Goal: Information Seeking & Learning: Learn about a topic

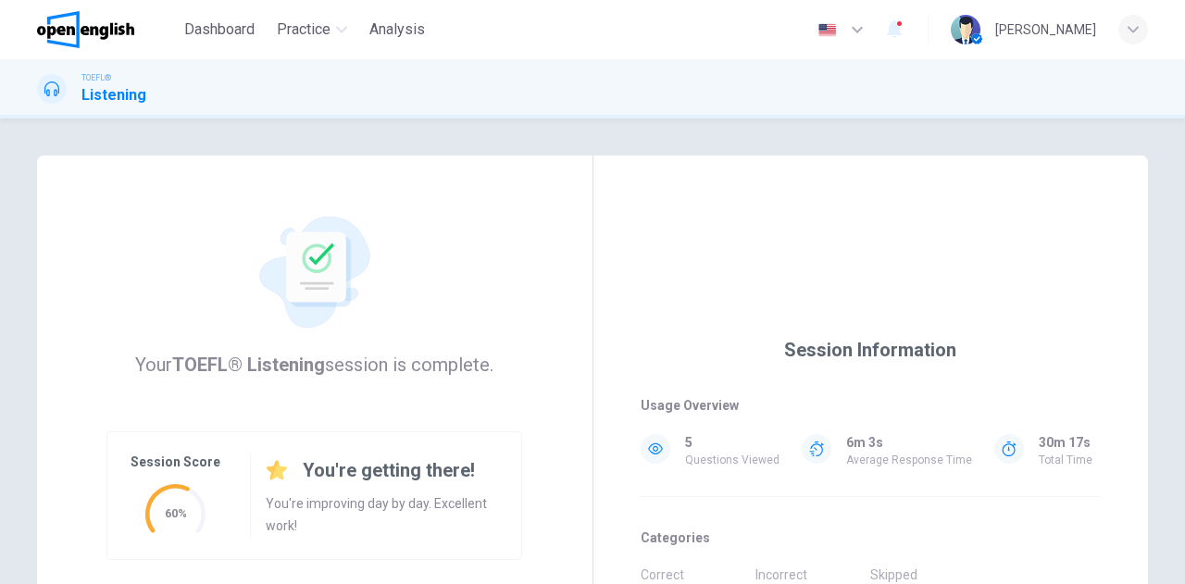
scroll to position [278, 0]
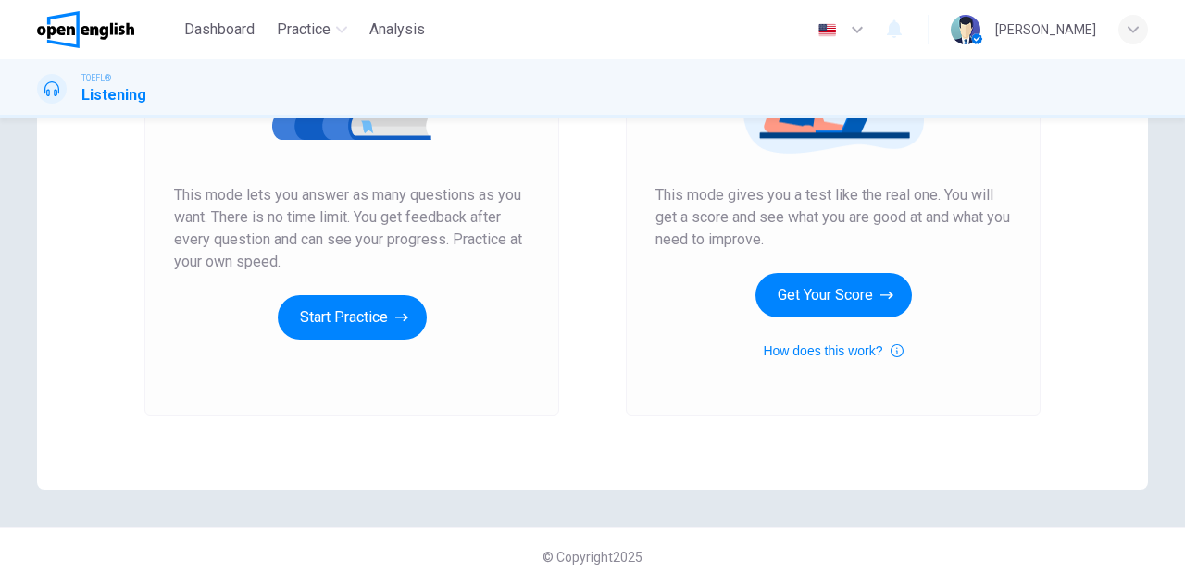
scroll to position [311, 0]
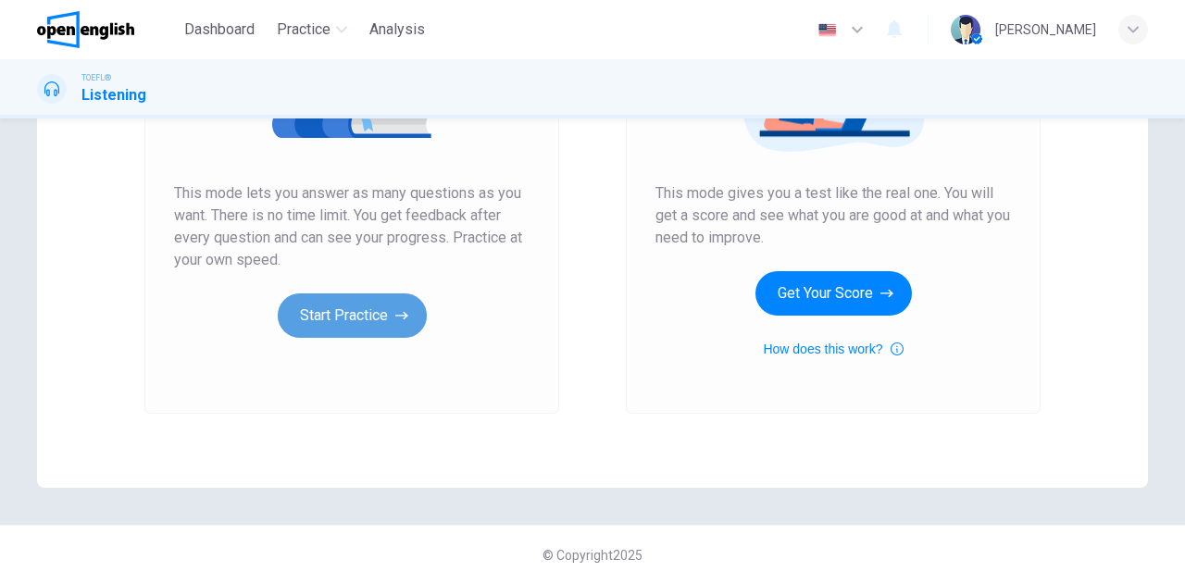
click at [414, 326] on button "Start Practice" at bounding box center [352, 316] width 149 height 44
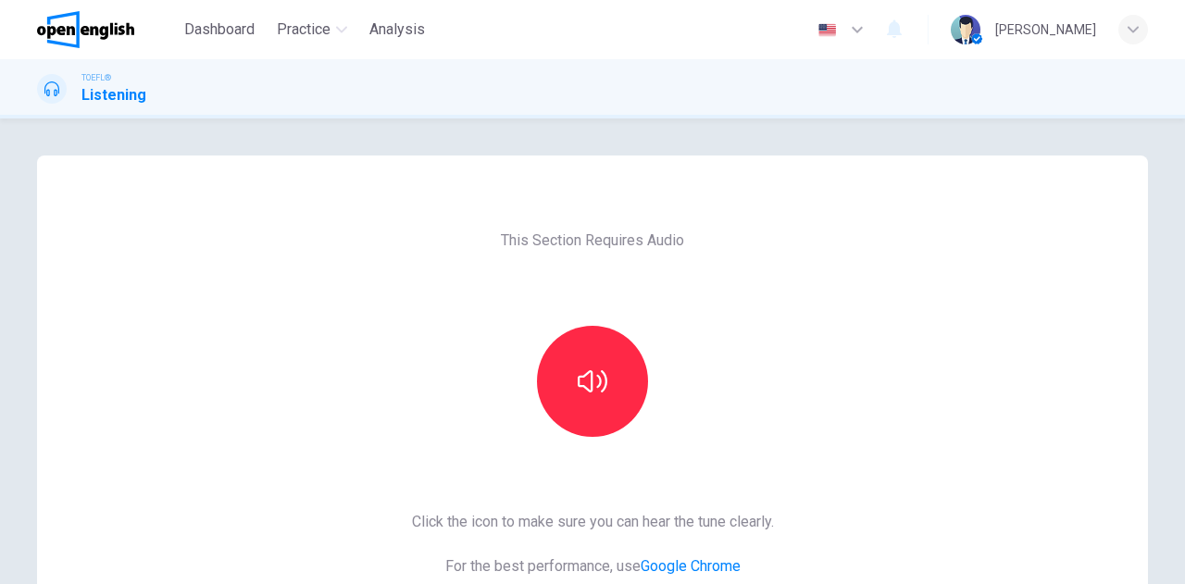
click at [596, 381] on icon "button" at bounding box center [593, 381] width 30 height 22
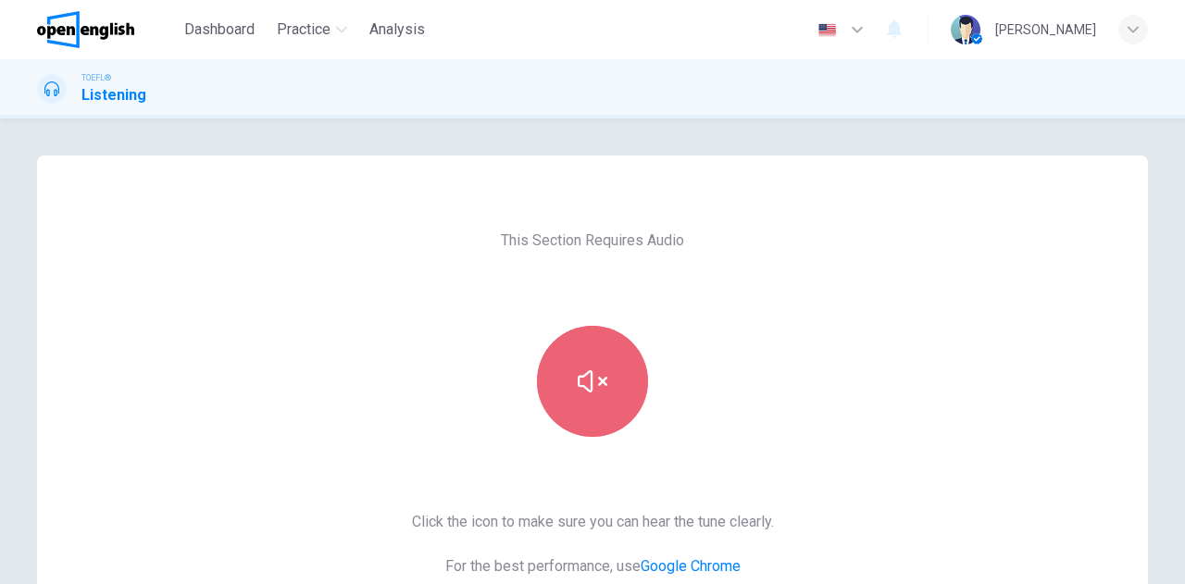
click at [610, 395] on button "button" at bounding box center [592, 381] width 111 height 111
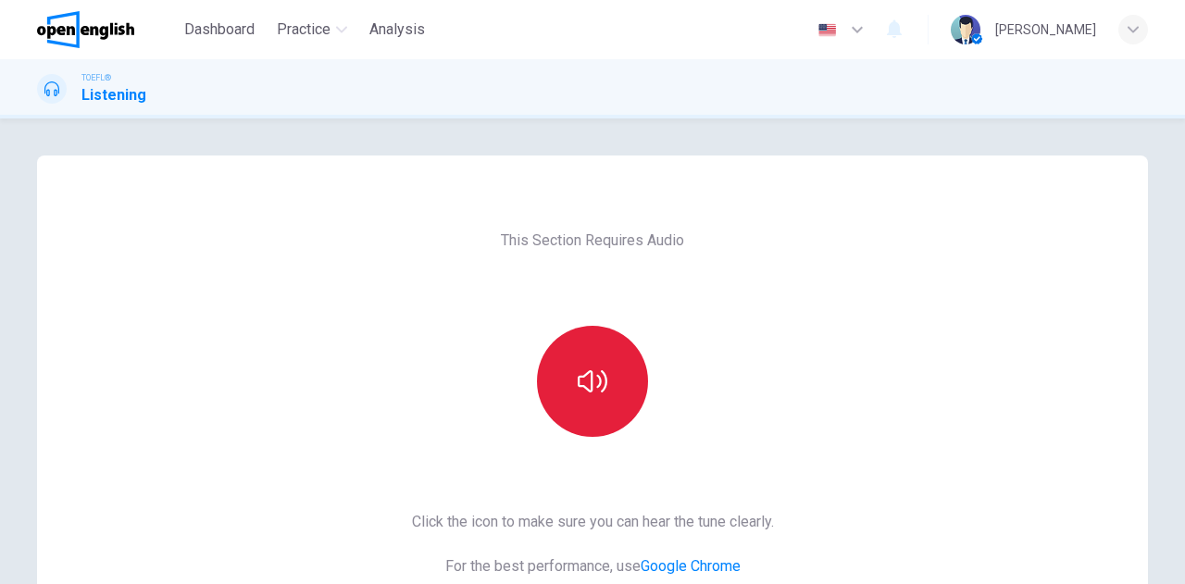
click at [587, 381] on icon "button" at bounding box center [593, 381] width 30 height 22
click at [596, 421] on button "button" at bounding box center [592, 381] width 111 height 111
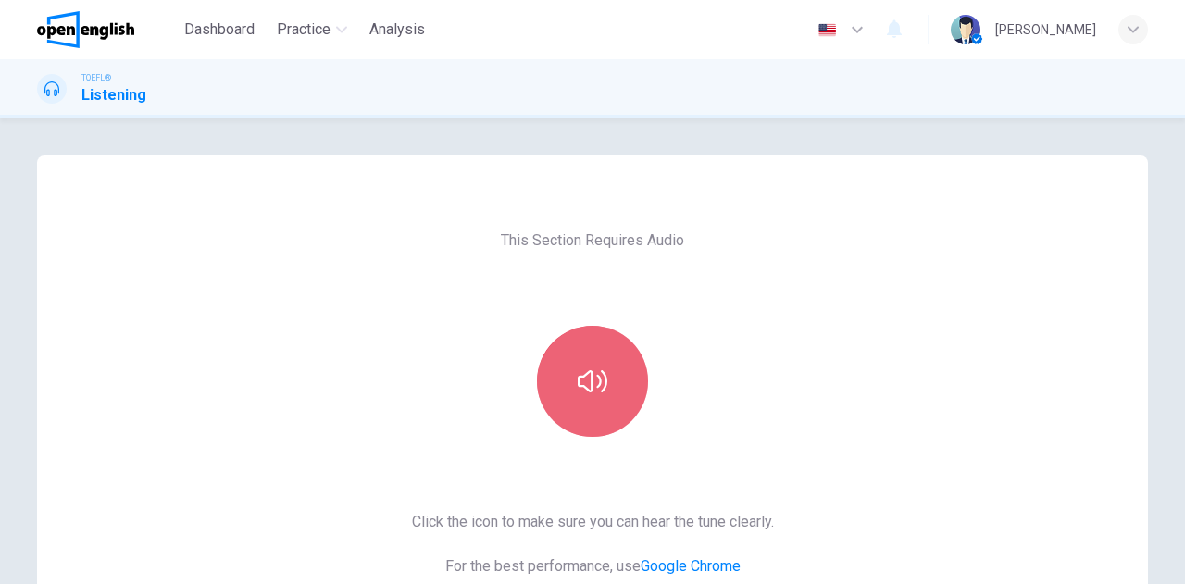
click at [625, 383] on button "button" at bounding box center [592, 381] width 111 height 111
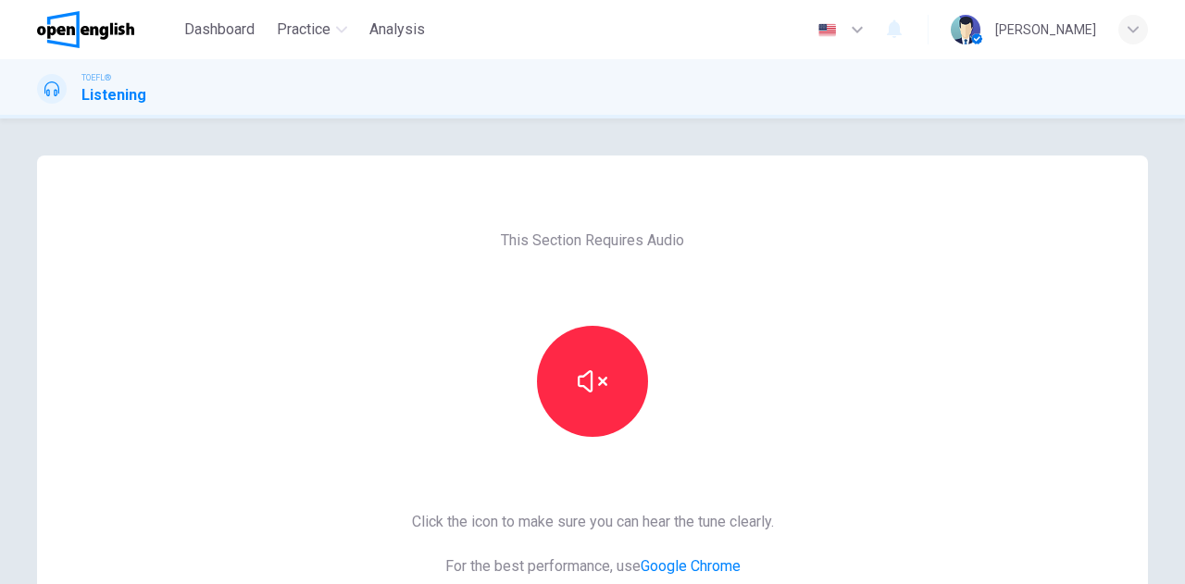
click at [591, 392] on icon "button" at bounding box center [593, 382] width 30 height 30
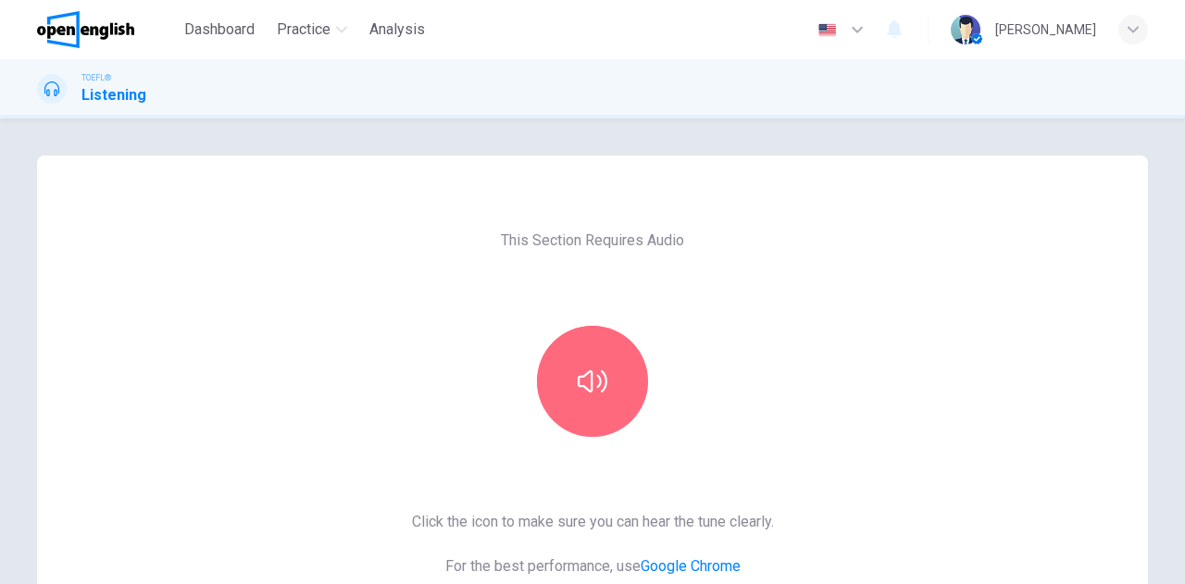
click at [591, 392] on icon "button" at bounding box center [593, 382] width 30 height 30
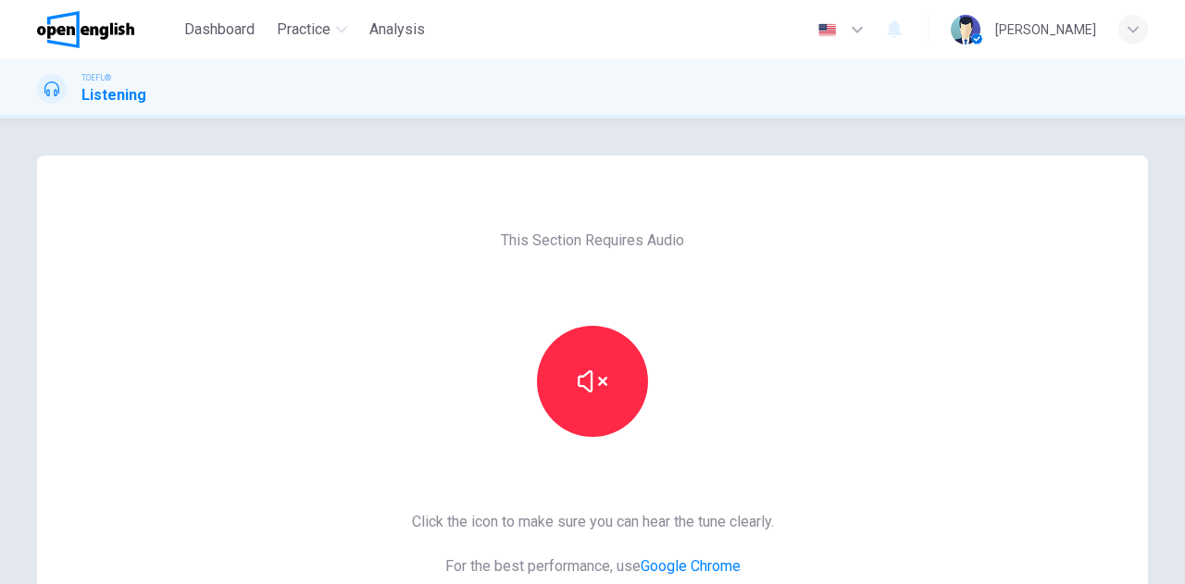
scroll to position [185, 0]
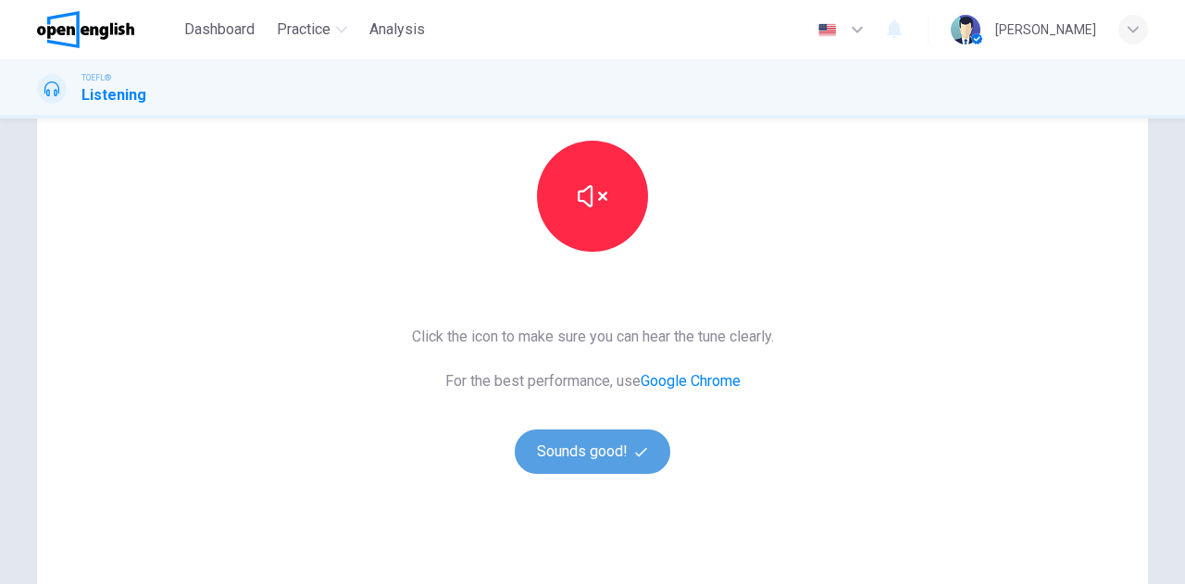
click at [581, 456] on button "Sounds good!" at bounding box center [593, 452] width 156 height 44
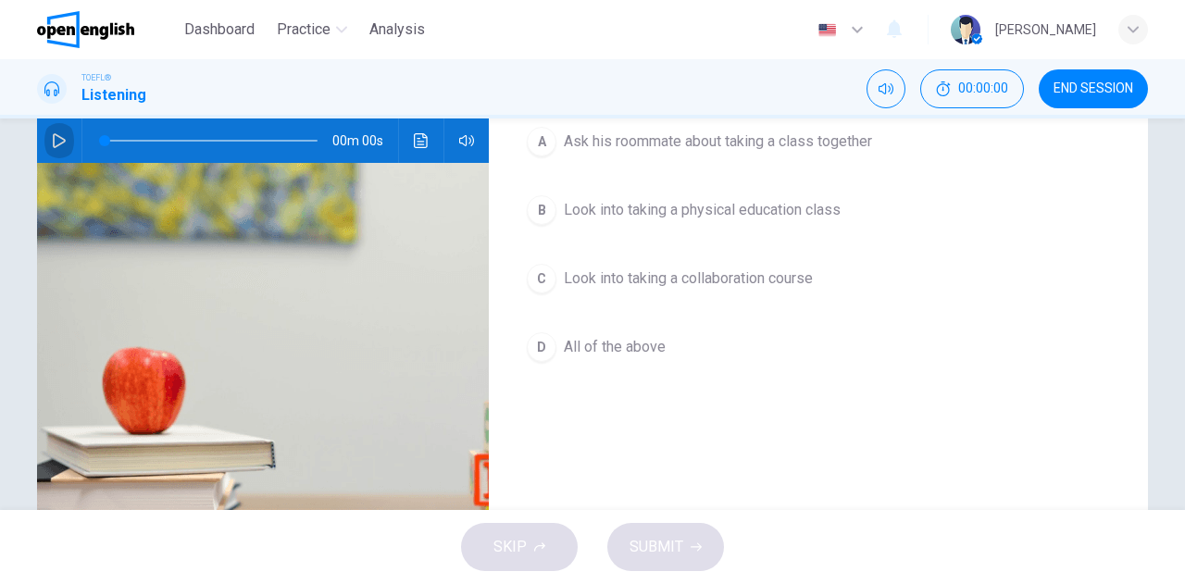
click at [54, 138] on icon "button" at bounding box center [59, 140] width 15 height 15
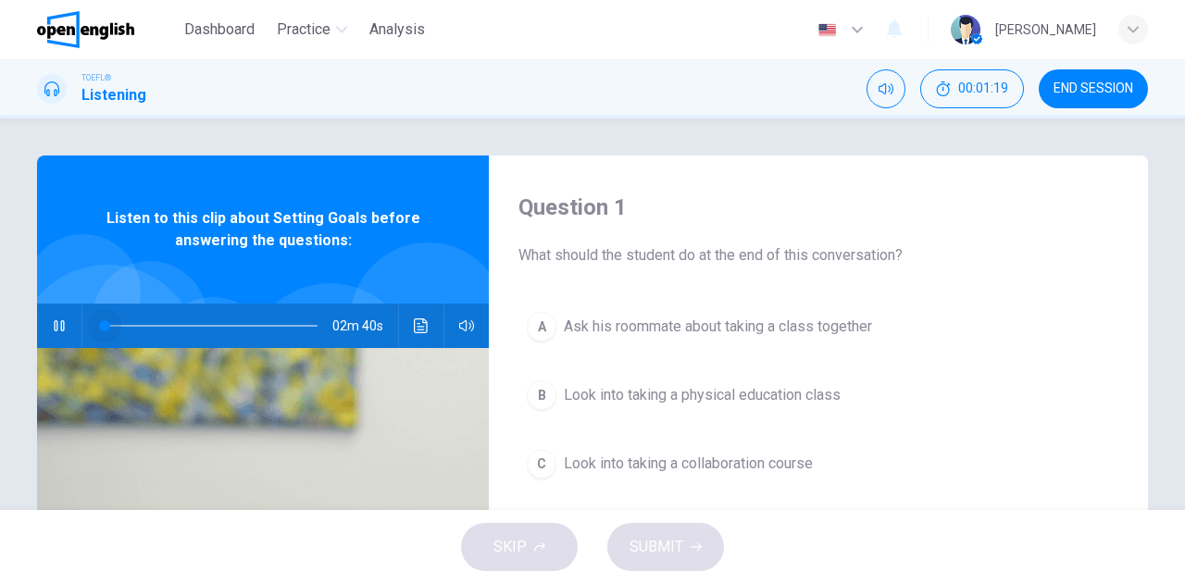
drag, startPoint x: 198, startPoint y: 320, endPoint x: 0, endPoint y: 308, distance: 198.5
click at [0, 308] on div "Question 1 What should the student do at the end of this conversation? A Ask hi…" at bounding box center [592, 315] width 1185 height 392
click at [406, 324] on button "Click to see the audio transcription" at bounding box center [421, 326] width 30 height 44
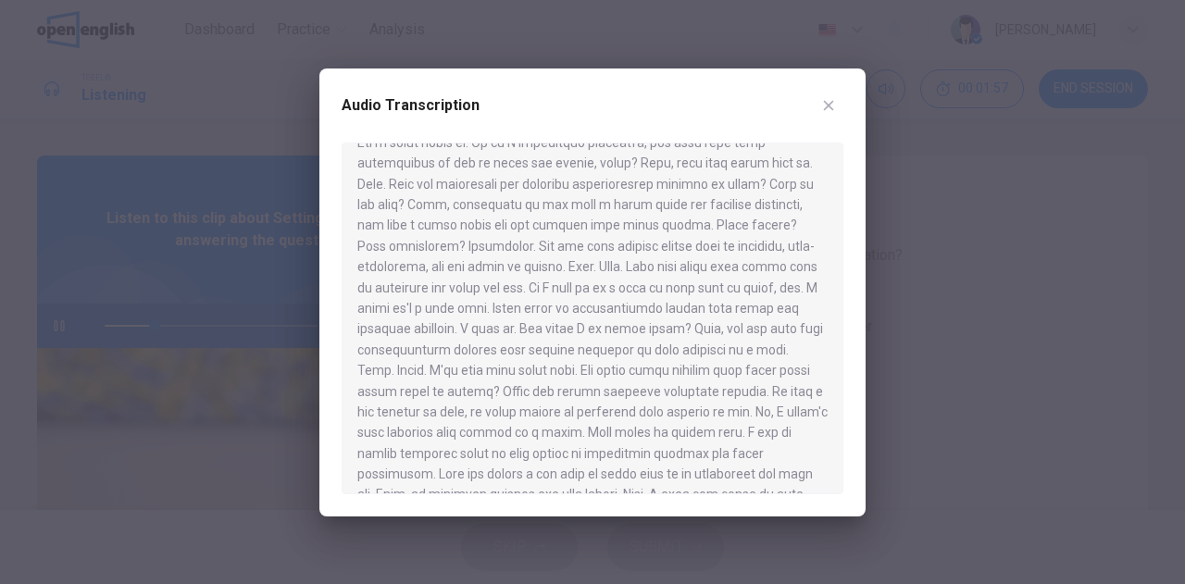
scroll to position [155, 0]
drag, startPoint x: 831, startPoint y: 248, endPoint x: 839, endPoint y: 278, distance: 30.5
click at [839, 278] on div at bounding box center [593, 319] width 502 height 352
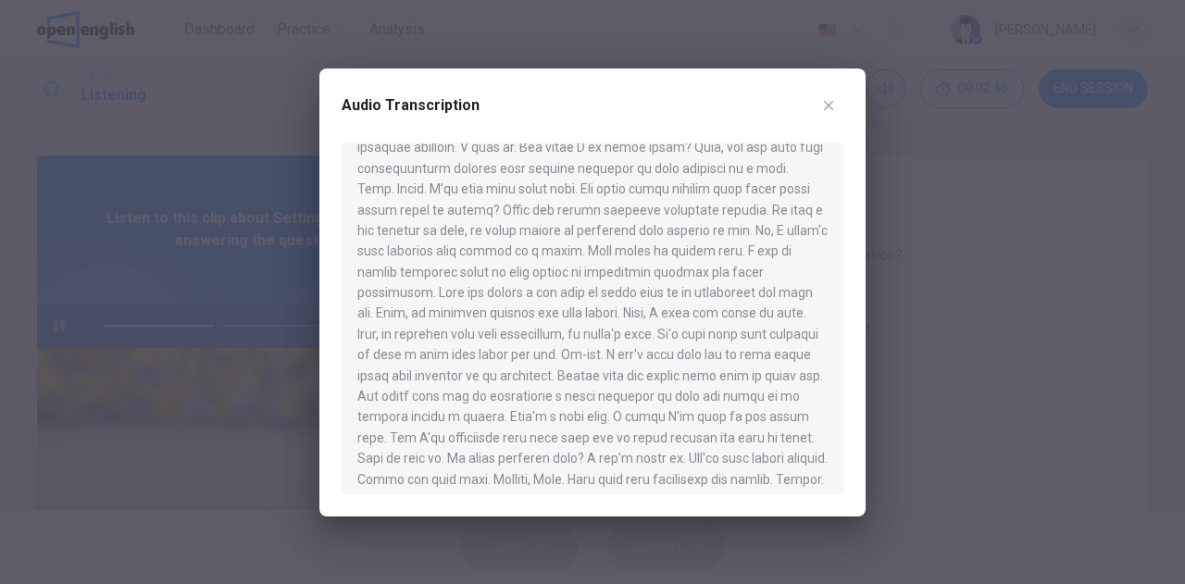
scroll to position [343, 0]
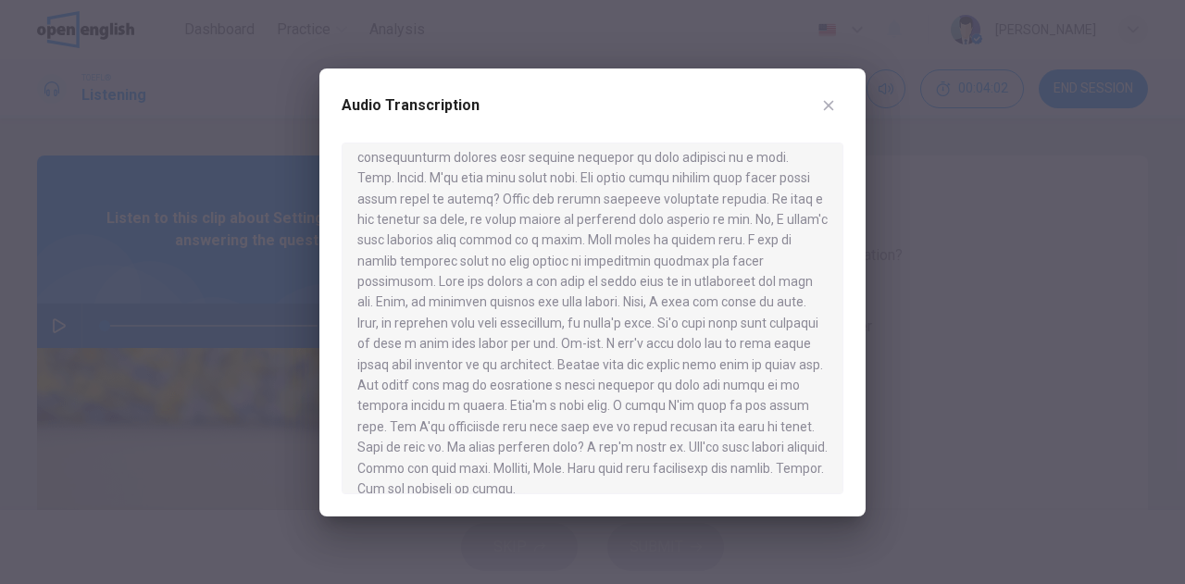
click at [145, 264] on div at bounding box center [592, 292] width 1185 height 584
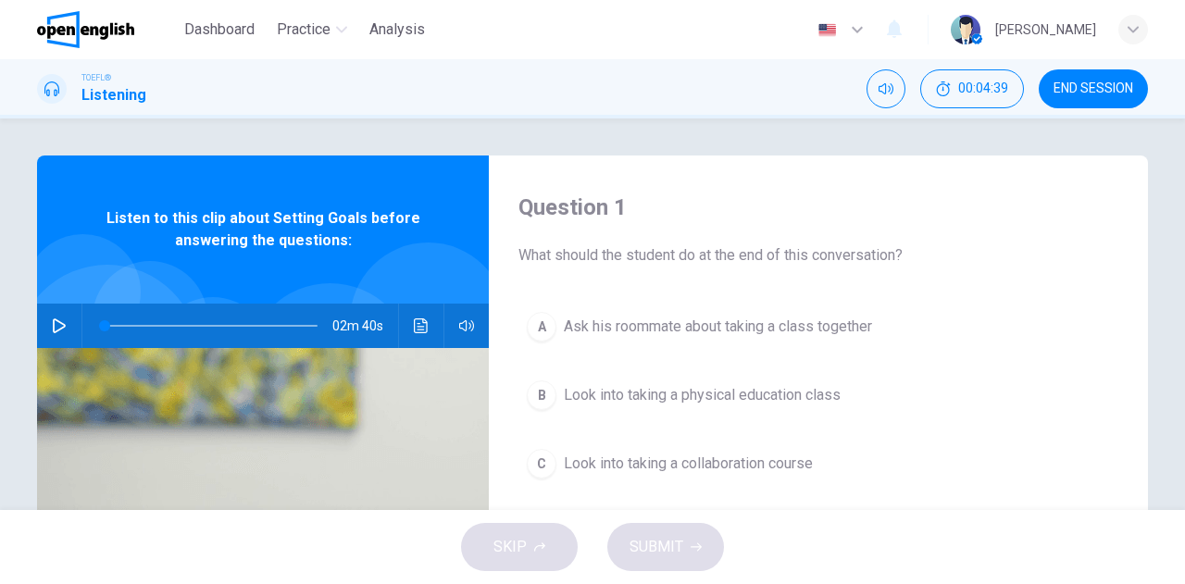
click at [59, 326] on icon "button" at bounding box center [59, 326] width 13 height 15
click at [105, 324] on span at bounding box center [211, 326] width 213 height 26
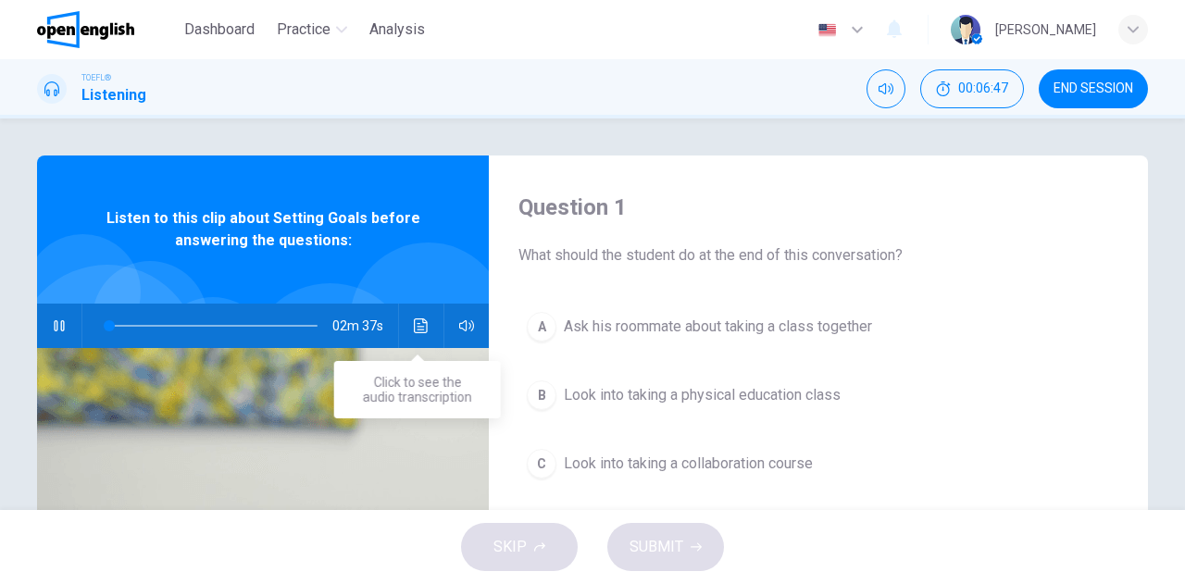
click at [414, 323] on icon "Click to see the audio transcription" at bounding box center [421, 326] width 15 height 15
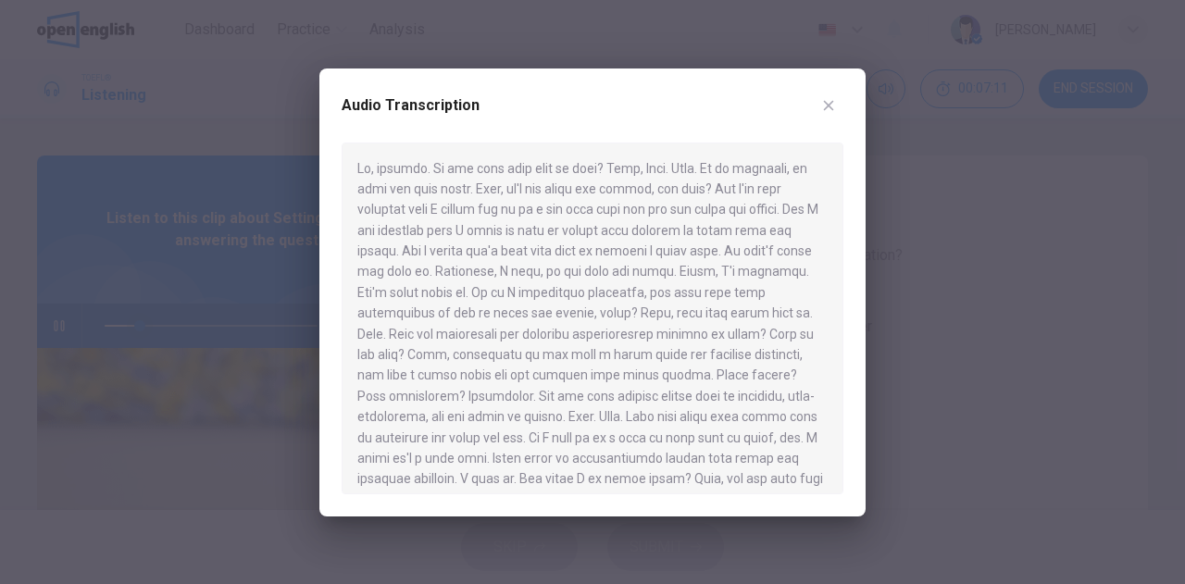
drag, startPoint x: 159, startPoint y: 280, endPoint x: 138, endPoint y: 324, distance: 49.3
click at [159, 280] on div at bounding box center [592, 292] width 1185 height 584
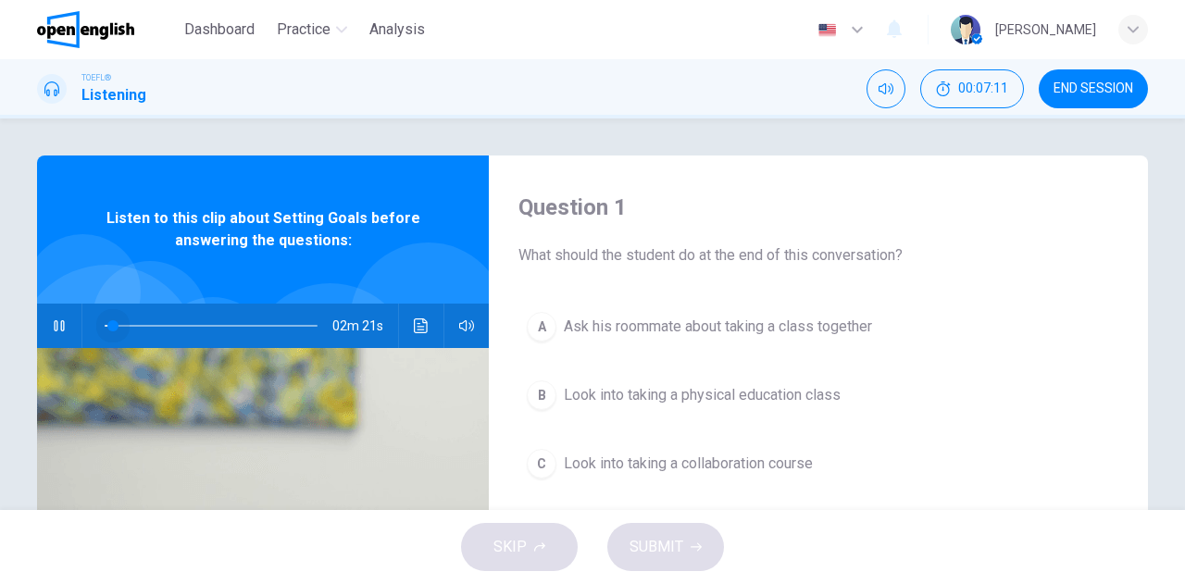
drag, startPoint x: 135, startPoint y: 323, endPoint x: 50, endPoint y: 312, distance: 85.9
click at [50, 312] on div "02m 21s" at bounding box center [263, 326] width 452 height 44
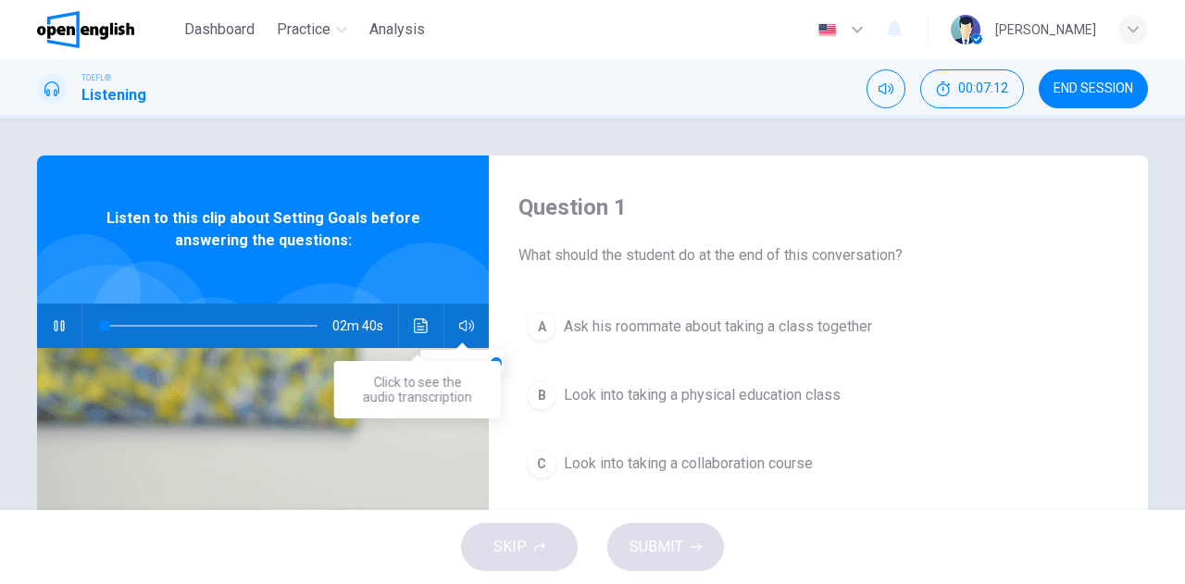
click at [402, 319] on div "02m 40s" at bounding box center [263, 326] width 452 height 44
click at [414, 323] on icon "Click to see the audio transcription" at bounding box center [421, 326] width 14 height 15
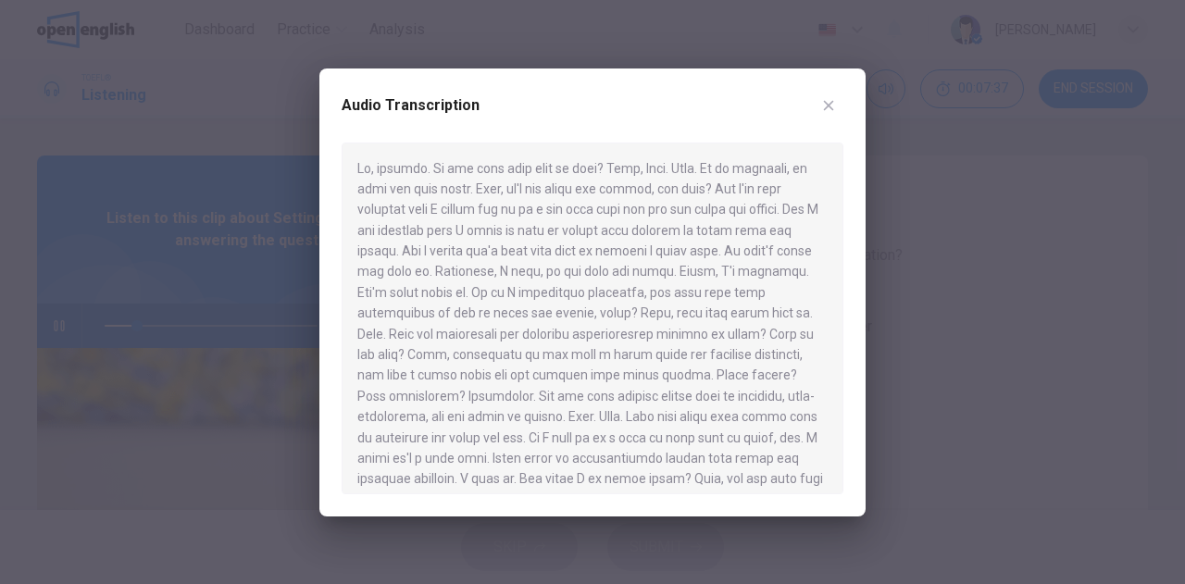
click at [125, 271] on div at bounding box center [592, 292] width 1185 height 584
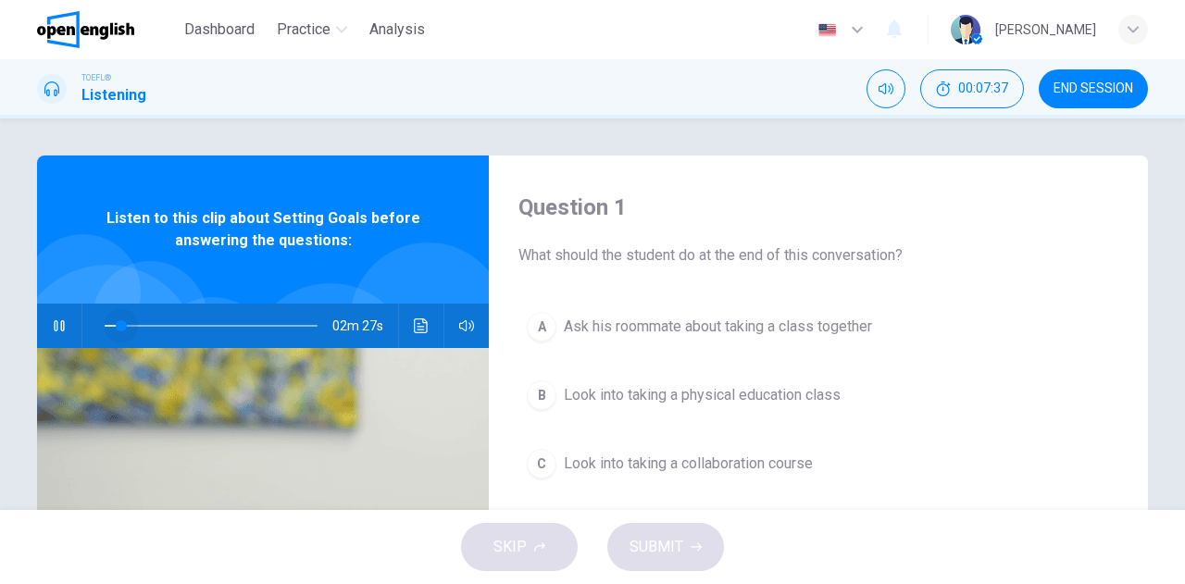
drag, startPoint x: 131, startPoint y: 319, endPoint x: 61, endPoint y: 316, distance: 69.5
click at [61, 316] on div "02m 27s" at bounding box center [263, 326] width 452 height 44
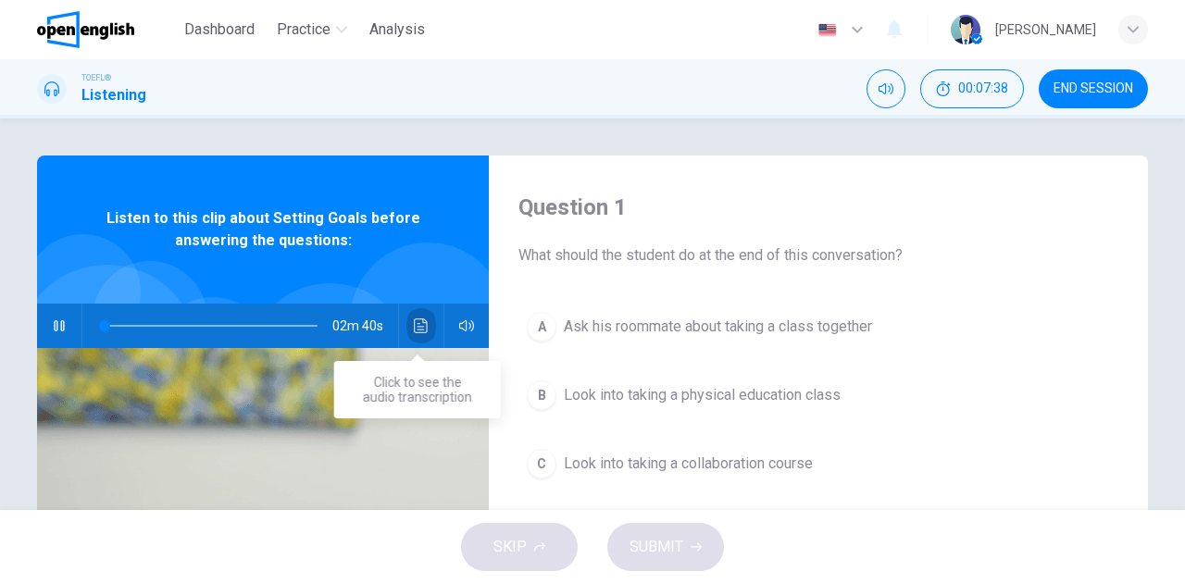
click at [414, 320] on icon "Click to see the audio transcription" at bounding box center [421, 326] width 15 height 15
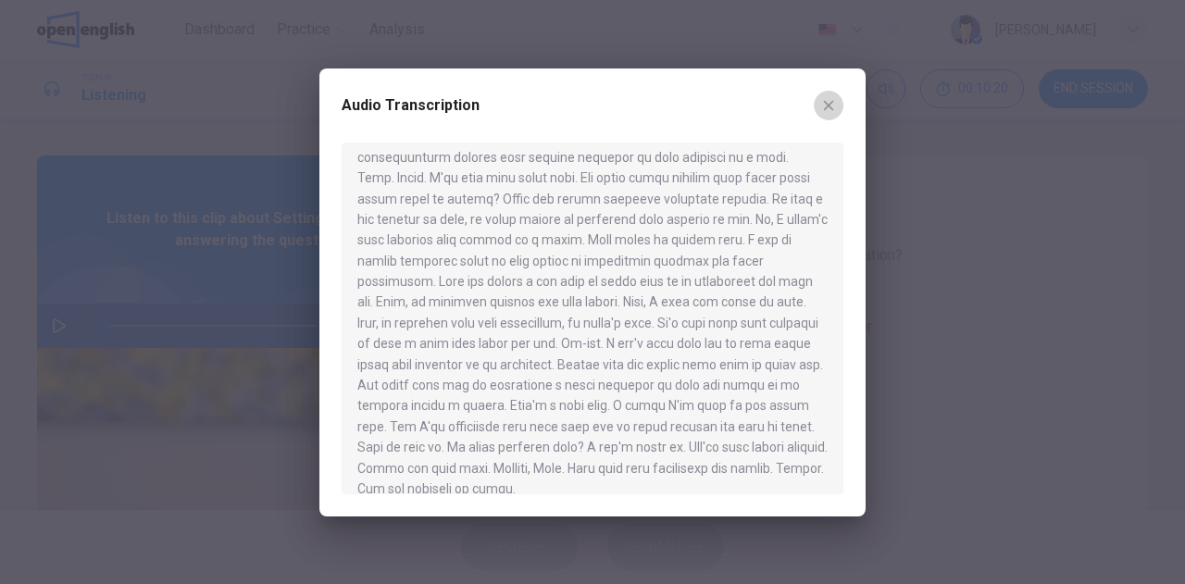
click at [828, 101] on icon "button" at bounding box center [828, 105] width 15 height 15
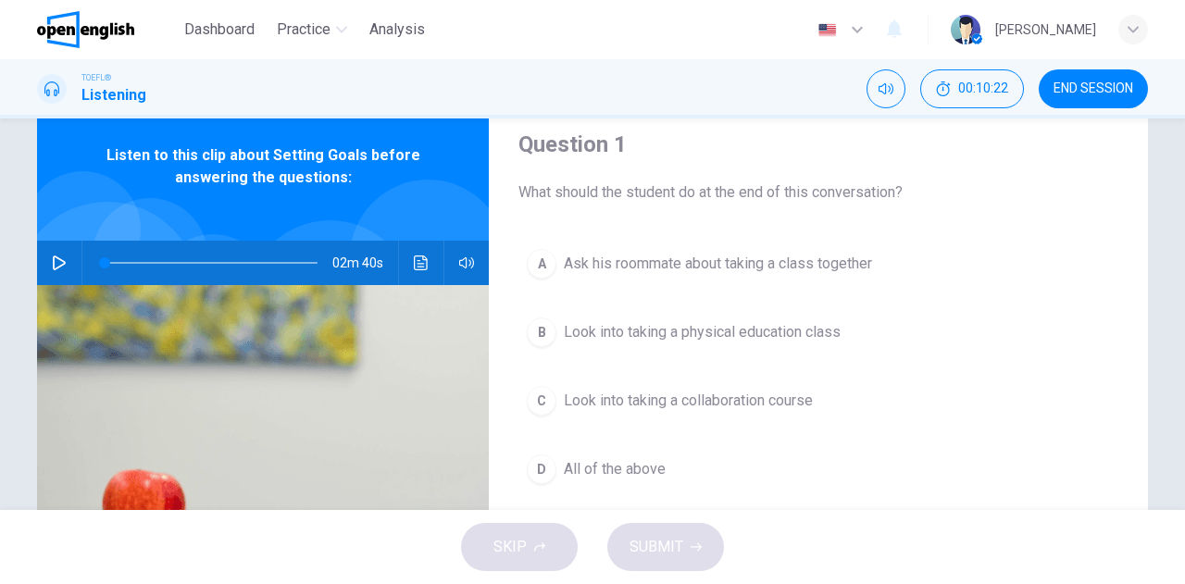
scroll to position [93, 0]
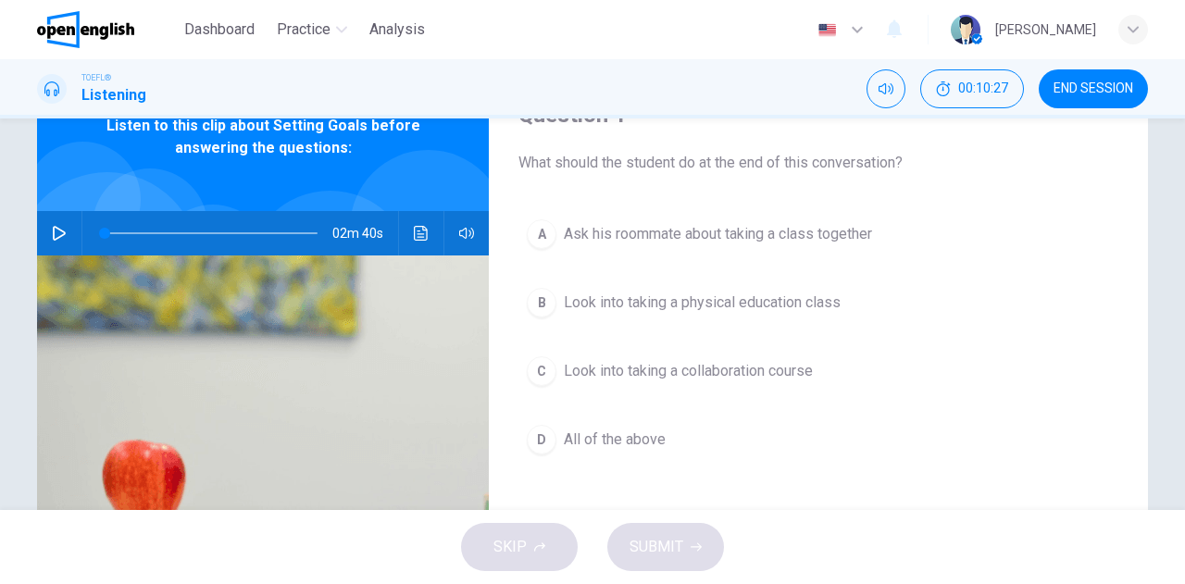
click at [616, 431] on span "All of the above" at bounding box center [615, 440] width 102 height 22
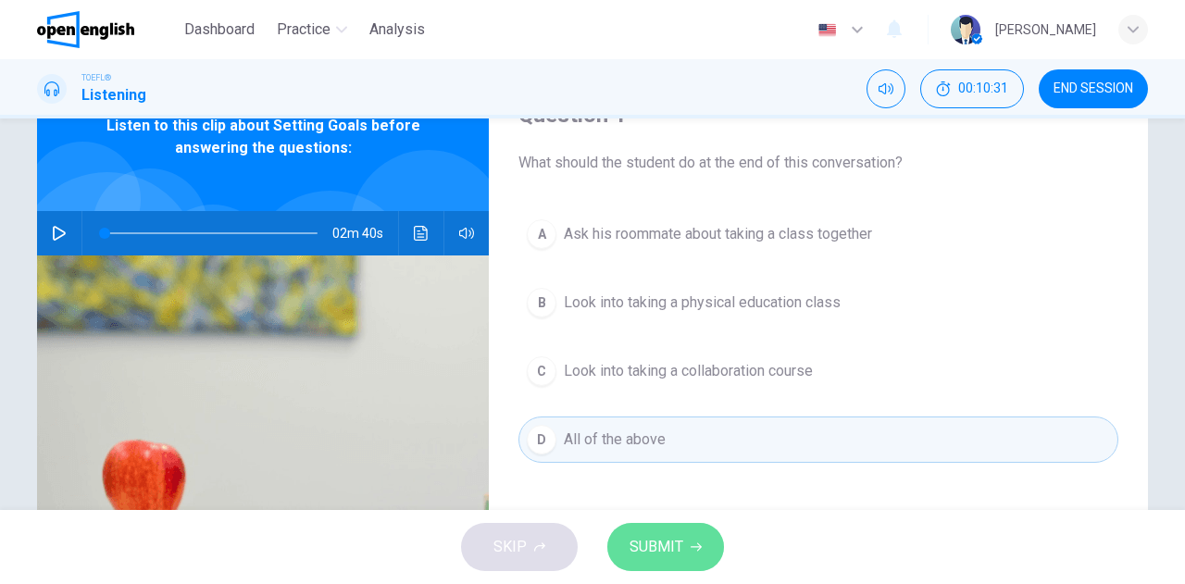
click at [664, 556] on span "SUBMIT" at bounding box center [657, 547] width 54 height 26
click at [670, 535] on span "SUBMIT" at bounding box center [657, 547] width 54 height 26
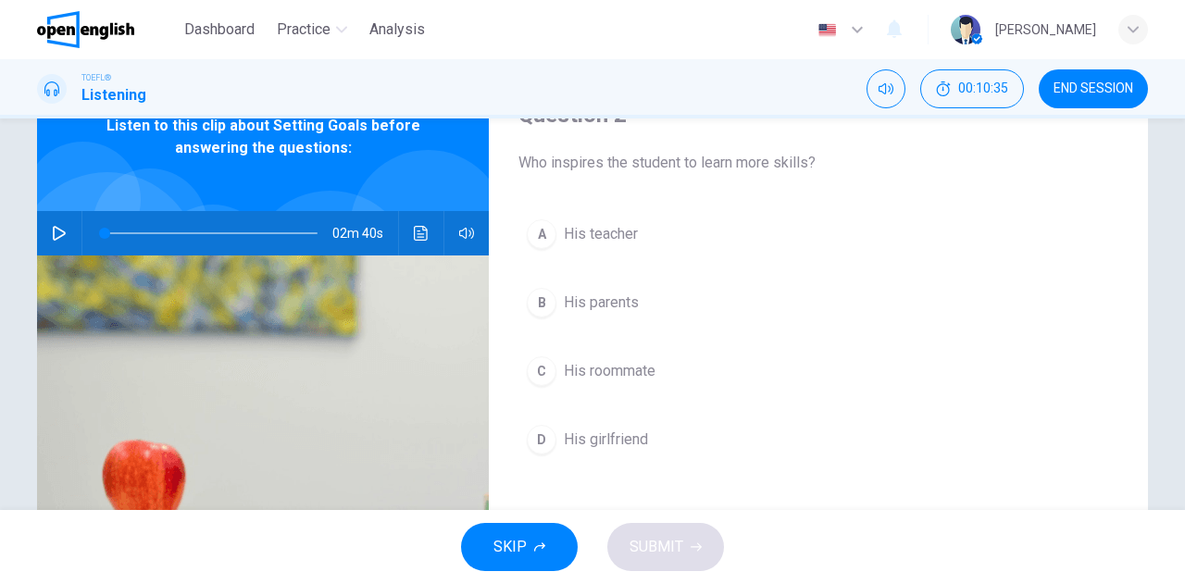
click at [581, 376] on span "His roommate" at bounding box center [610, 371] width 92 height 22
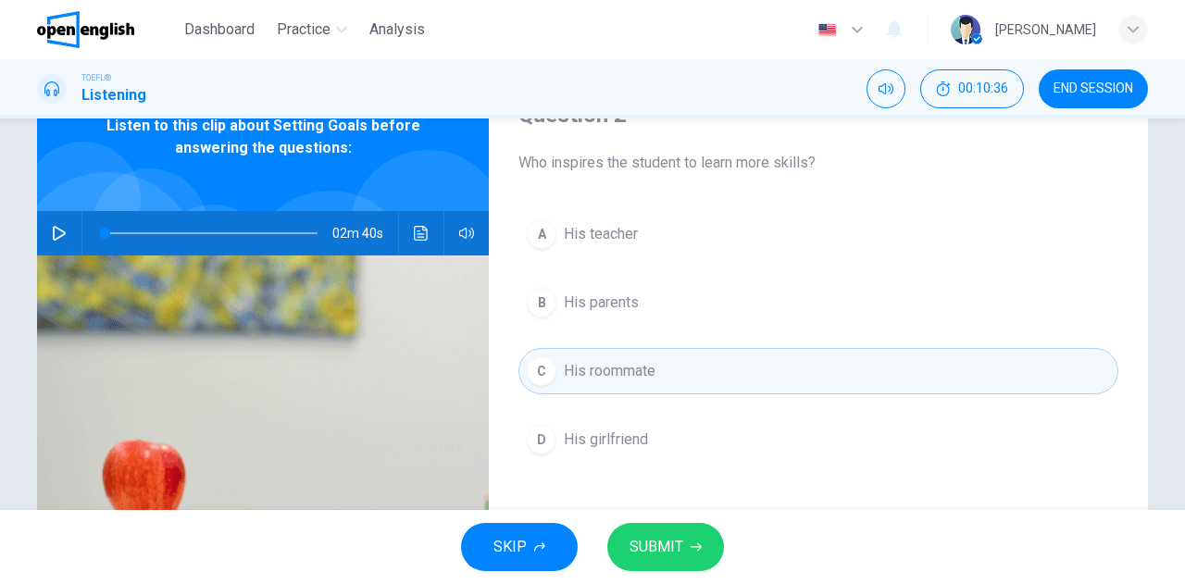
click at [45, 235] on button "button" at bounding box center [59, 233] width 30 height 44
click at [643, 551] on span "SUBMIT" at bounding box center [657, 547] width 54 height 26
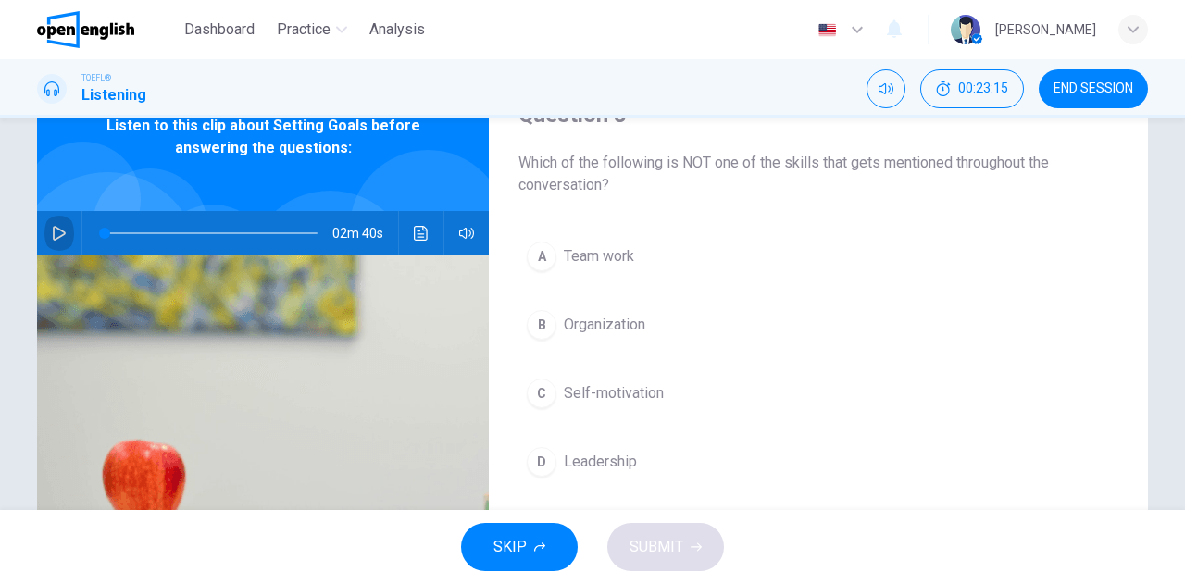
click at [53, 233] on icon "button" at bounding box center [59, 233] width 13 height 15
click at [105, 231] on span at bounding box center [211, 233] width 213 height 26
drag, startPoint x: 105, startPoint y: 233, endPoint x: 80, endPoint y: 231, distance: 25.2
click at [82, 231] on div at bounding box center [207, 233] width 250 height 44
click at [105, 231] on span at bounding box center [211, 233] width 213 height 26
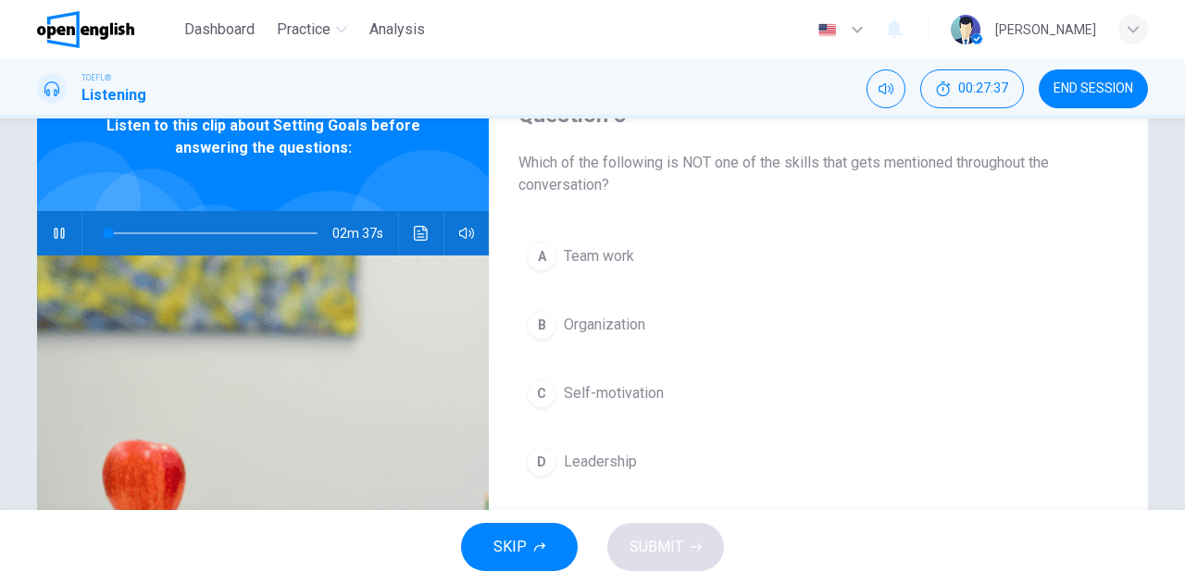
click at [59, 230] on icon "button" at bounding box center [59, 233] width 10 height 11
click at [61, 230] on icon "button" at bounding box center [59, 233] width 15 height 15
click at [105, 232] on span at bounding box center [211, 233] width 213 height 26
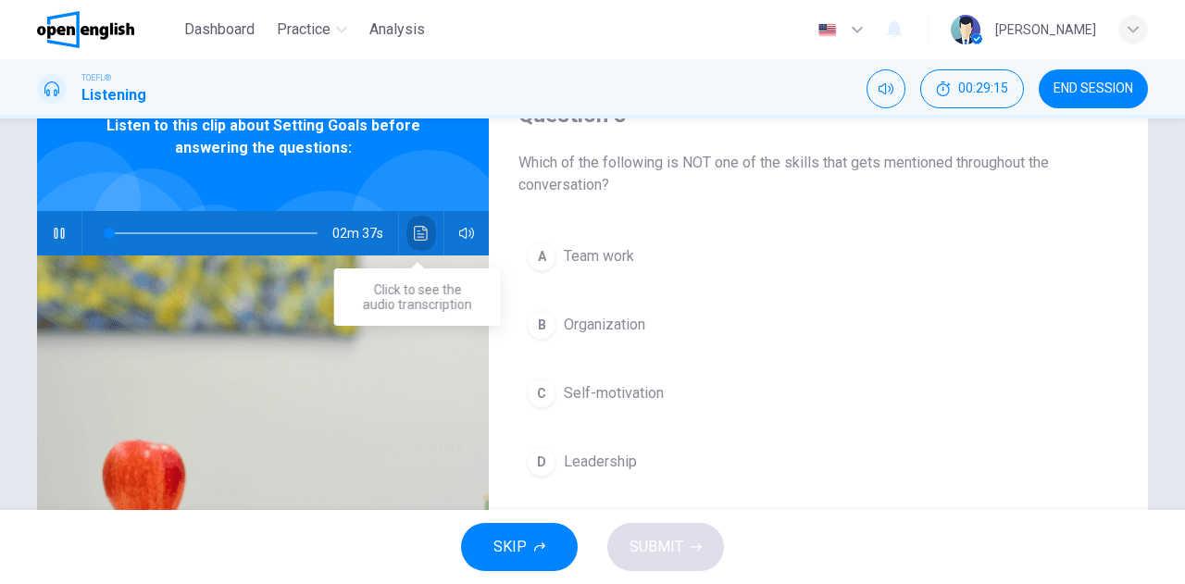
click at [414, 226] on icon "Click to see the audio transcription" at bounding box center [421, 233] width 15 height 15
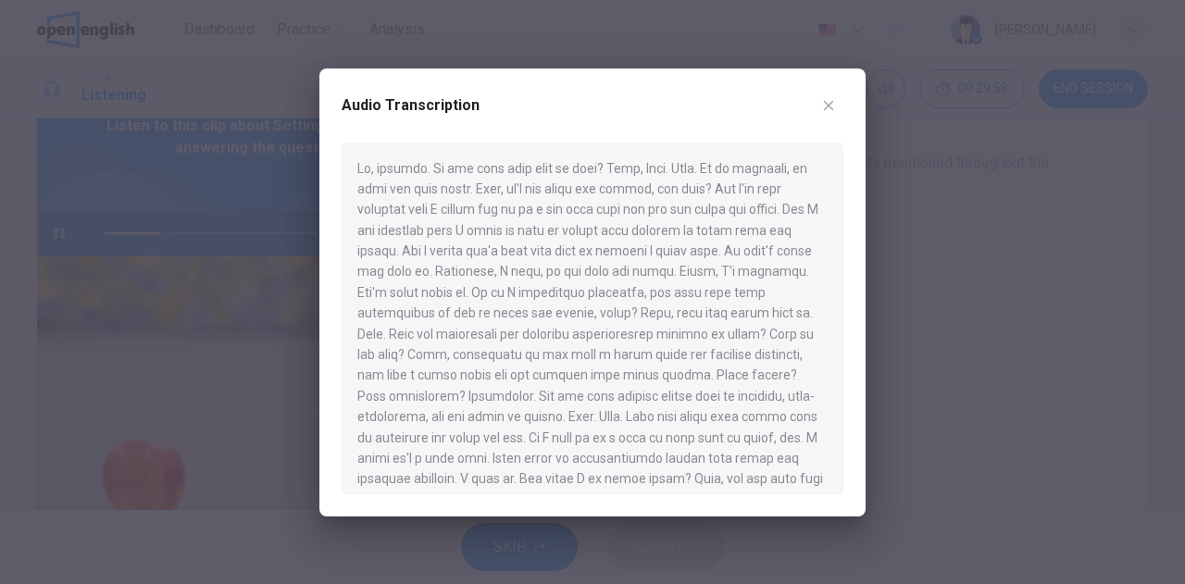
click at [171, 202] on div at bounding box center [592, 292] width 1185 height 584
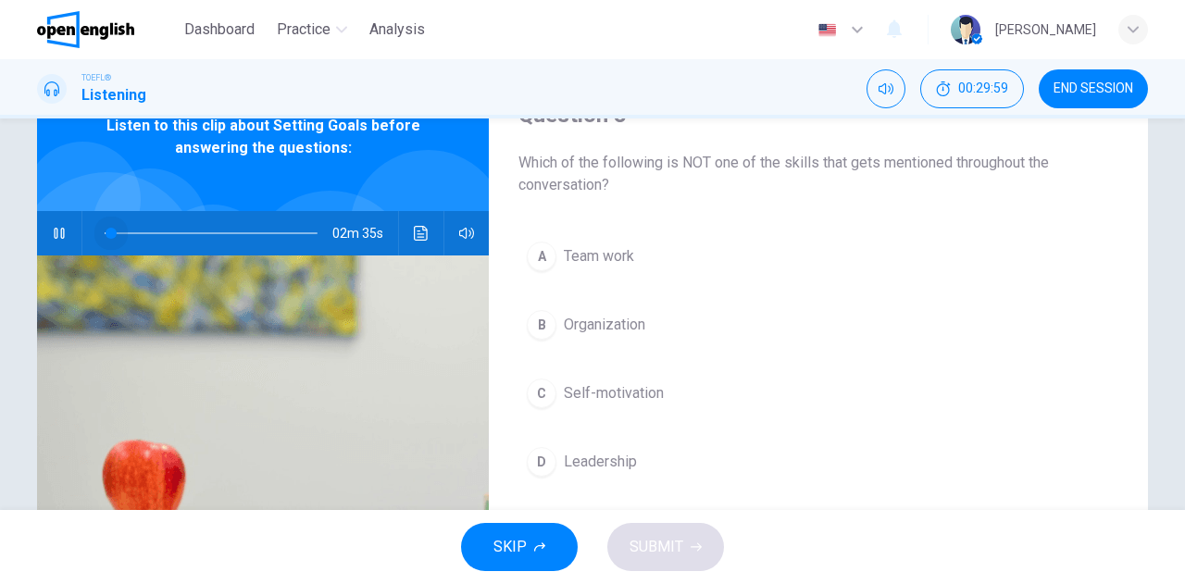
click at [106, 231] on span at bounding box center [211, 233] width 213 height 26
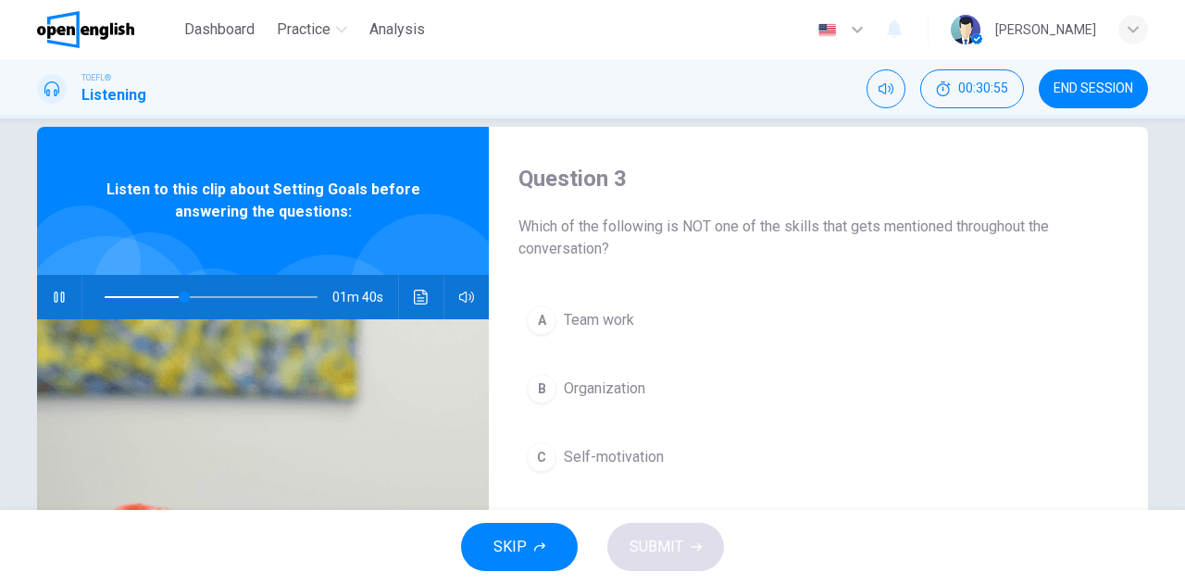
scroll to position [0, 0]
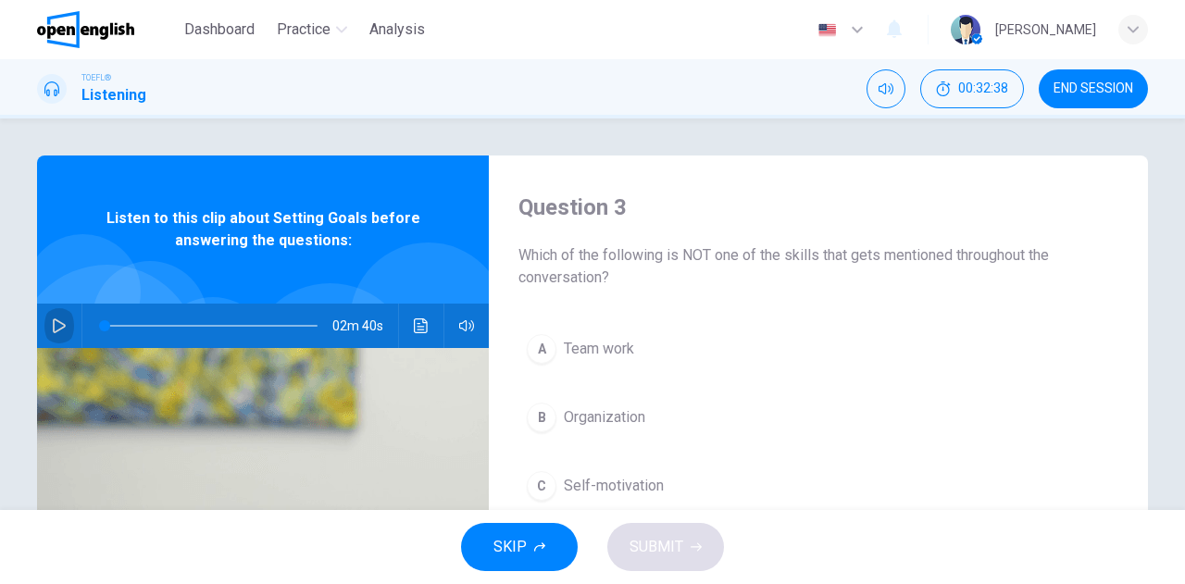
click at [56, 319] on icon "button" at bounding box center [59, 326] width 15 height 15
click at [54, 321] on icon "button" at bounding box center [59, 326] width 13 height 15
type input "**"
